Goal: Check status: Check status

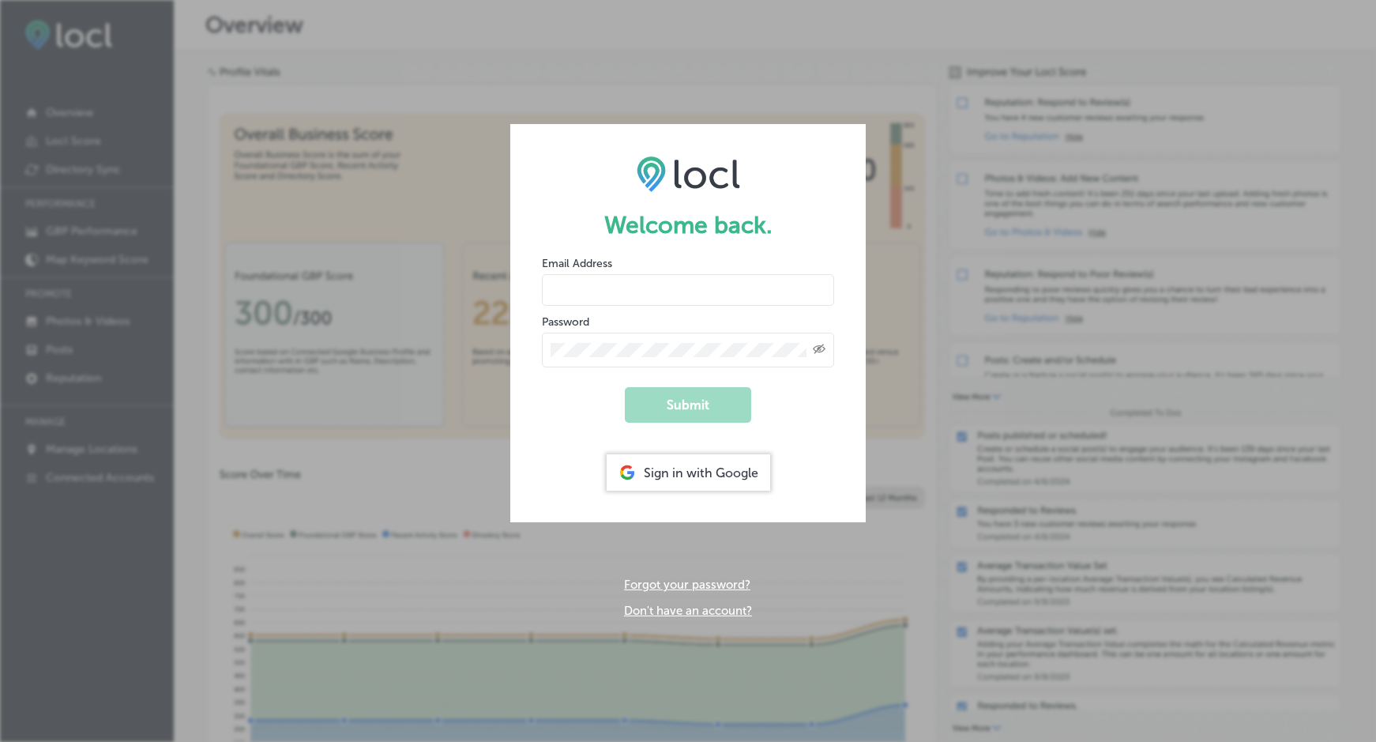
click at [679, 303] on input "email" at bounding box center [688, 290] width 292 height 32
type input "estrautman@etkclaw.com"
click at [746, 411] on button "Submit" at bounding box center [688, 405] width 126 height 36
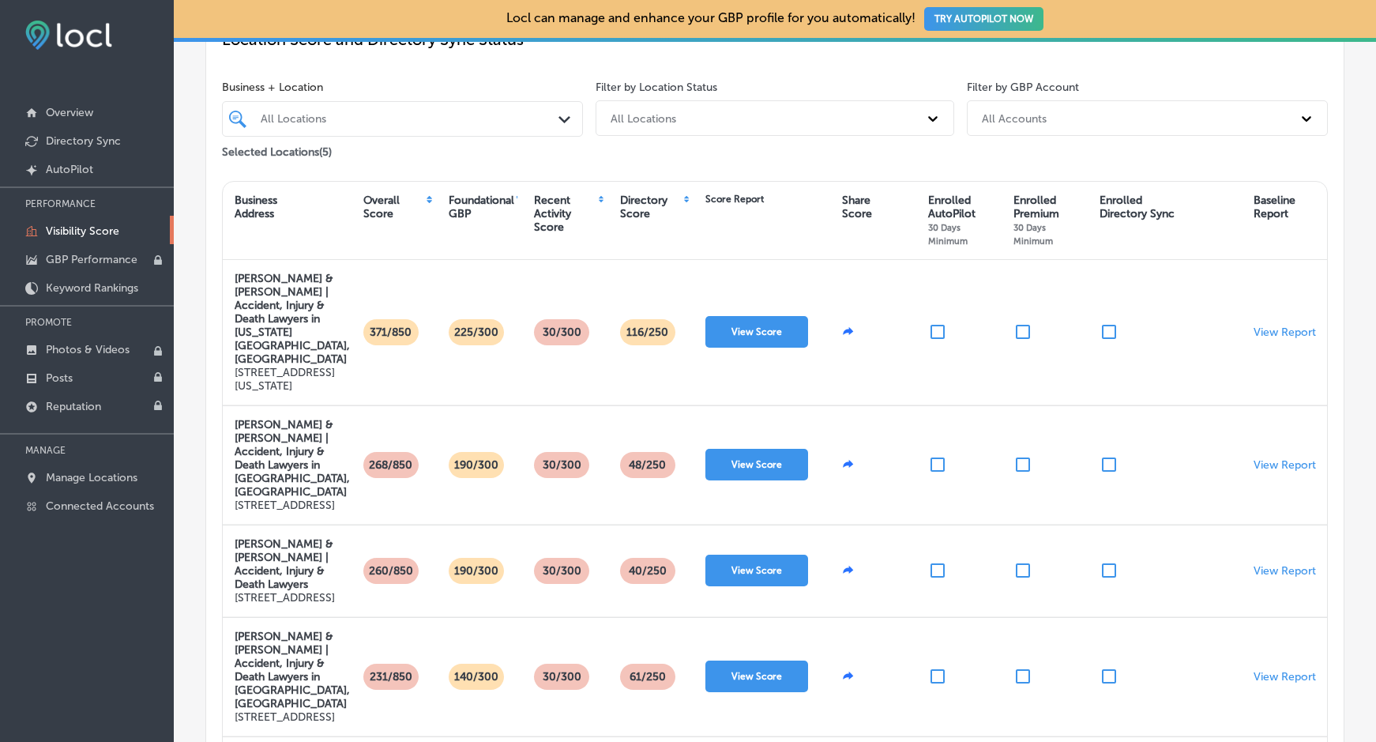
scroll to position [153, 0]
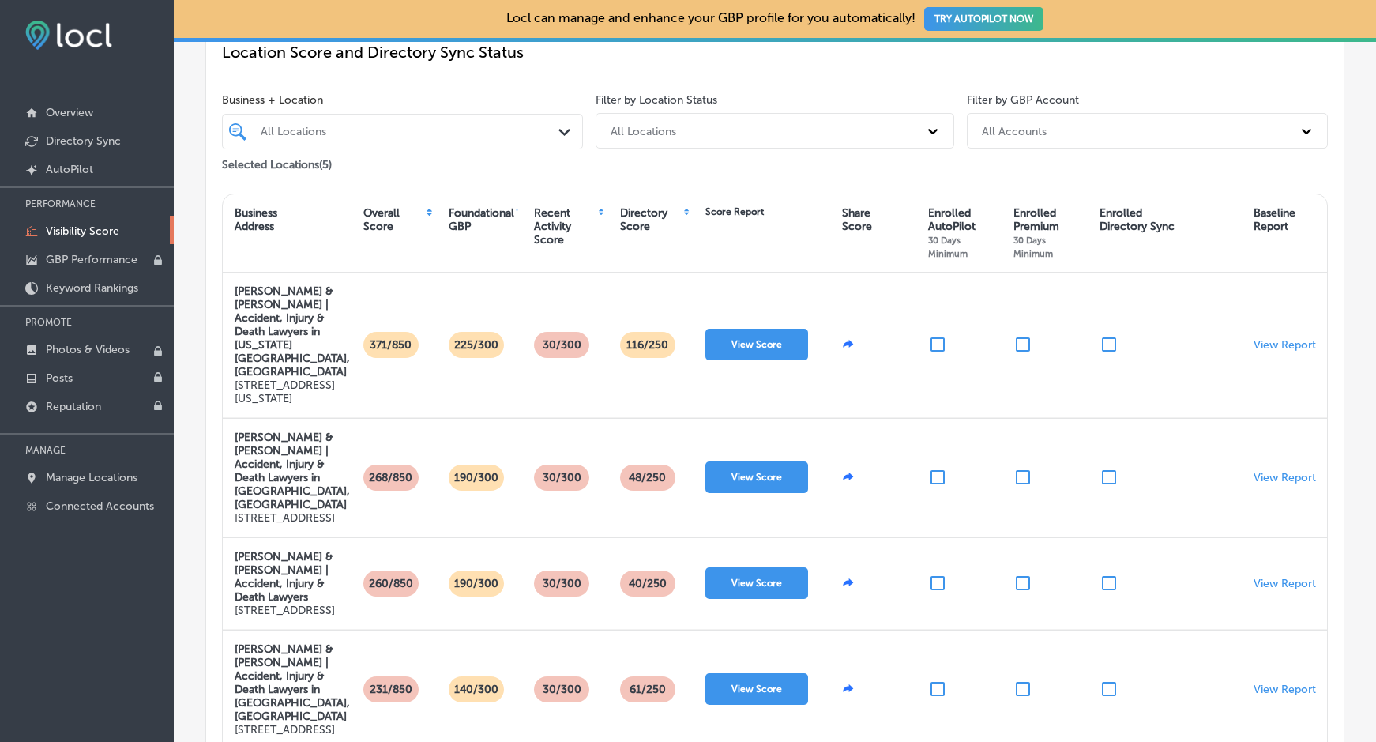
click at [469, 220] on div "Foundational GBP" at bounding box center [482, 219] width 66 height 27
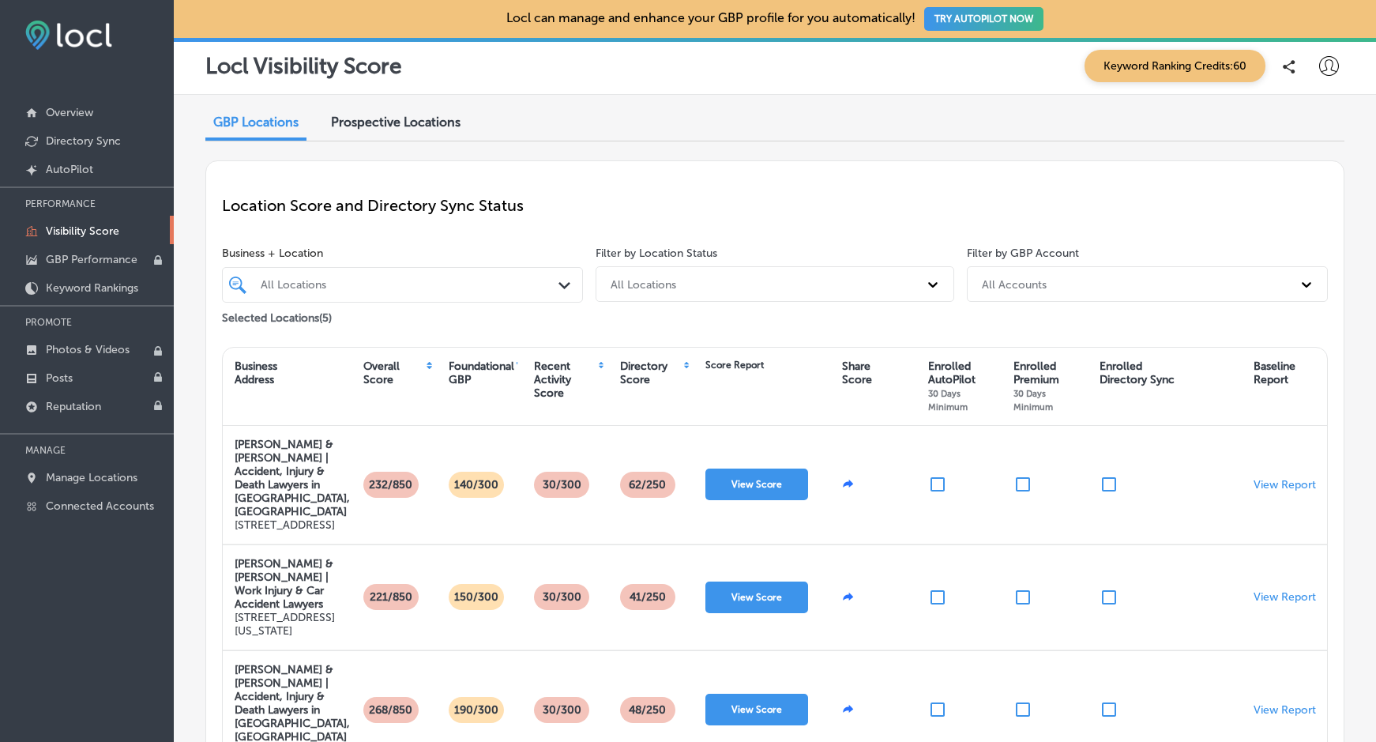
click at [560, 386] on div "Recent Activity Score" at bounding box center [565, 379] width 62 height 40
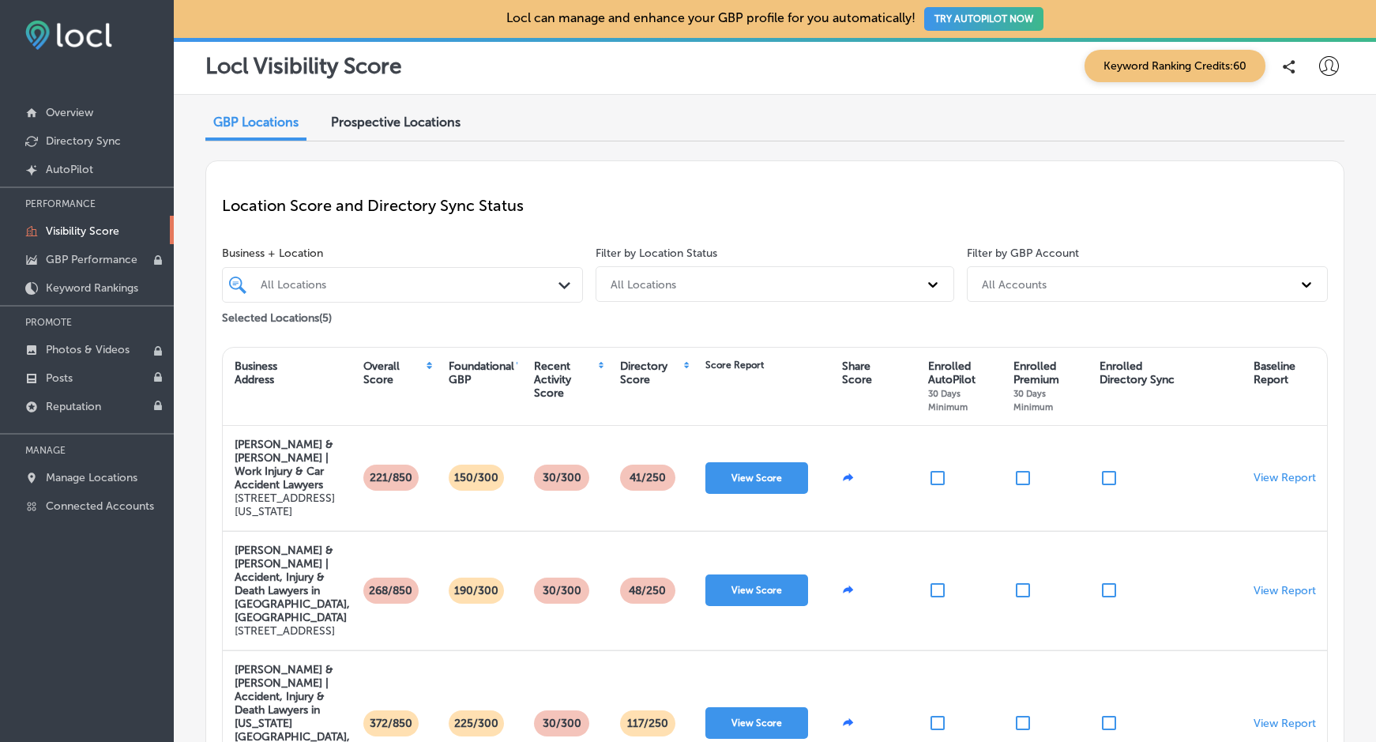
click at [553, 377] on div "Recent Activity Score" at bounding box center [565, 379] width 62 height 40
click at [457, 373] on div "Foundational GBP" at bounding box center [482, 372] width 66 height 27
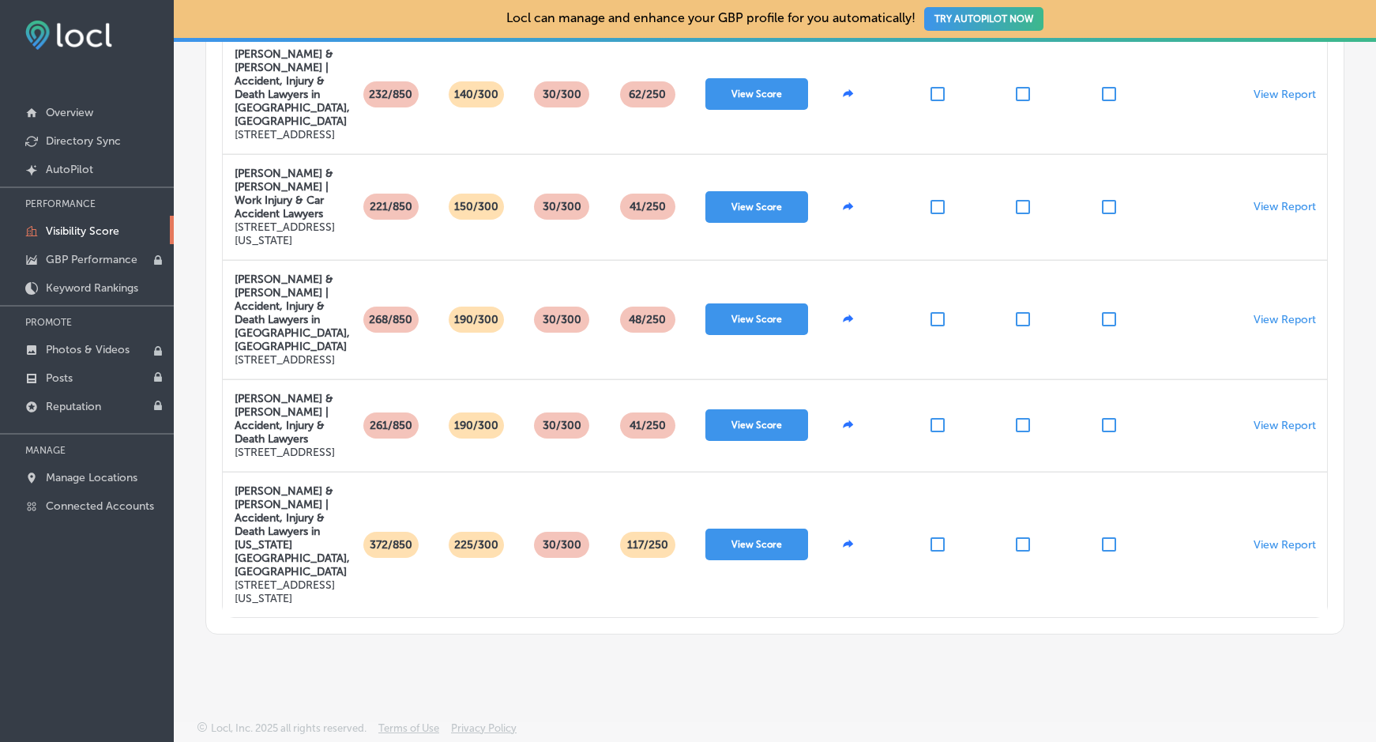
scroll to position [444, 0]
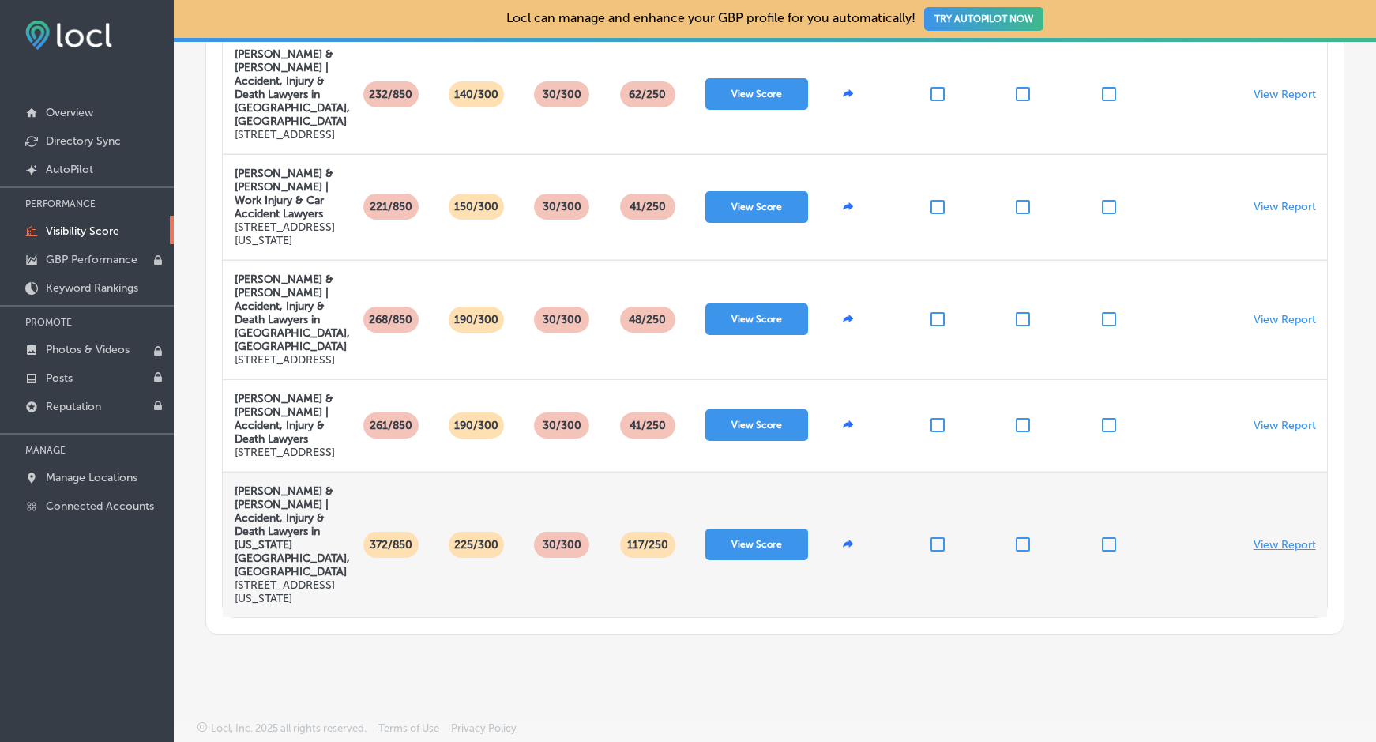
click at [1268, 551] on p "View Report" at bounding box center [1284, 544] width 62 height 13
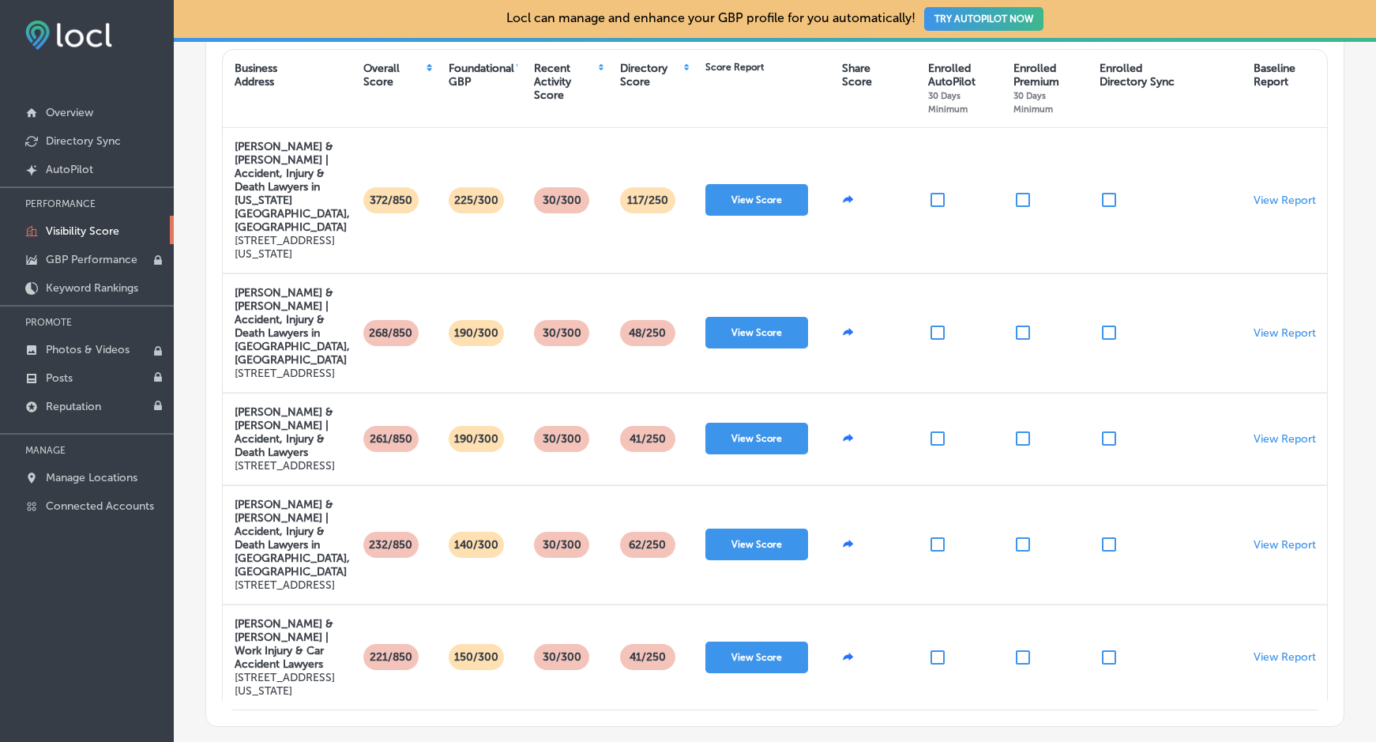
scroll to position [307, 0]
